Goal: Task Accomplishment & Management: Manage account settings

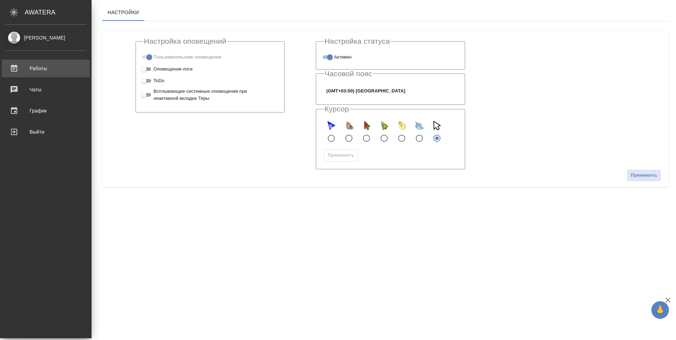
click at [49, 67] on div "Работы" at bounding box center [45, 68] width 81 height 11
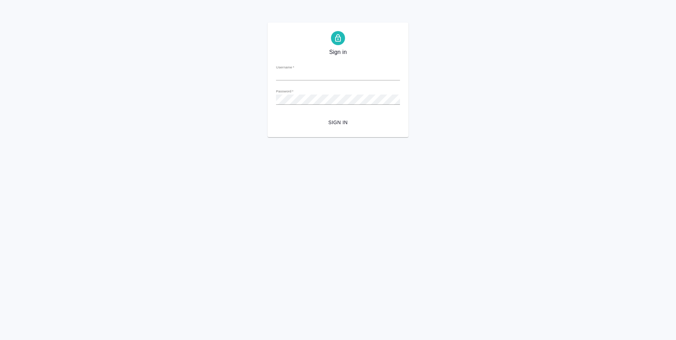
type input "a.vasileva@awatera.com"
click at [346, 122] on span "Sign in" at bounding box center [338, 122] width 113 height 9
